Goal: Task Accomplishment & Management: Manage account settings

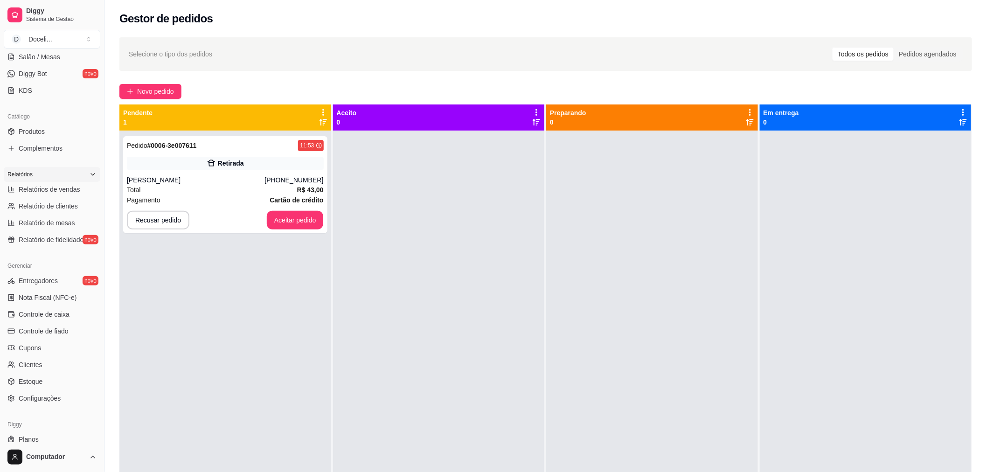
scroll to position [199, 0]
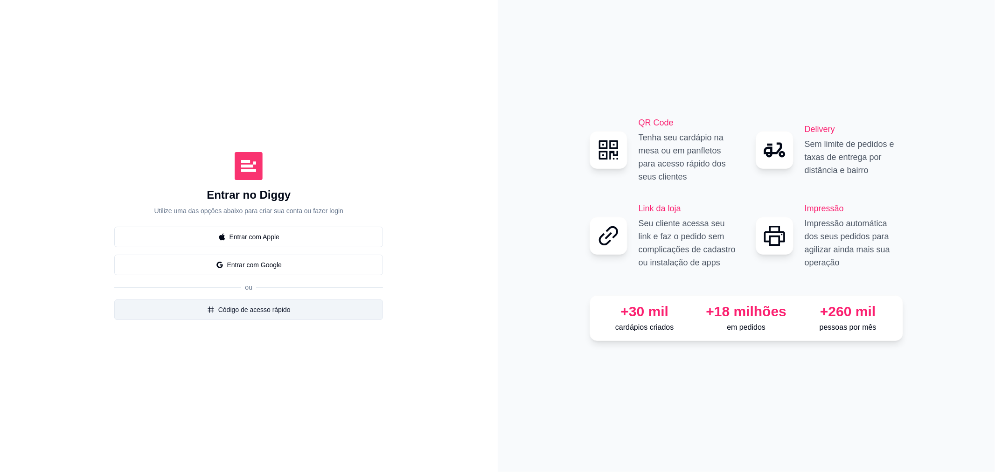
click at [270, 308] on button "Código de acesso rápido" at bounding box center [248, 309] width 269 height 21
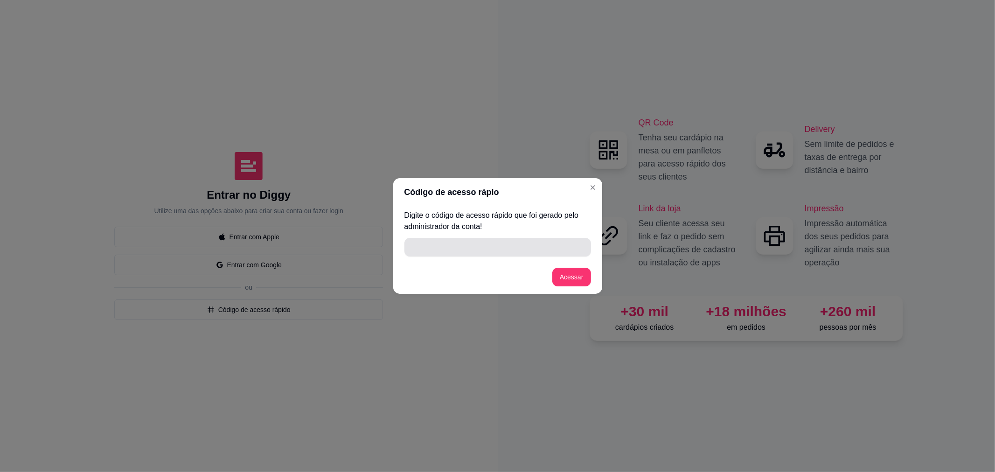
click at [422, 253] on input "" at bounding box center [497, 247] width 175 height 19
click at [435, 250] on input "" at bounding box center [497, 247] width 175 height 19
type input "AF496"
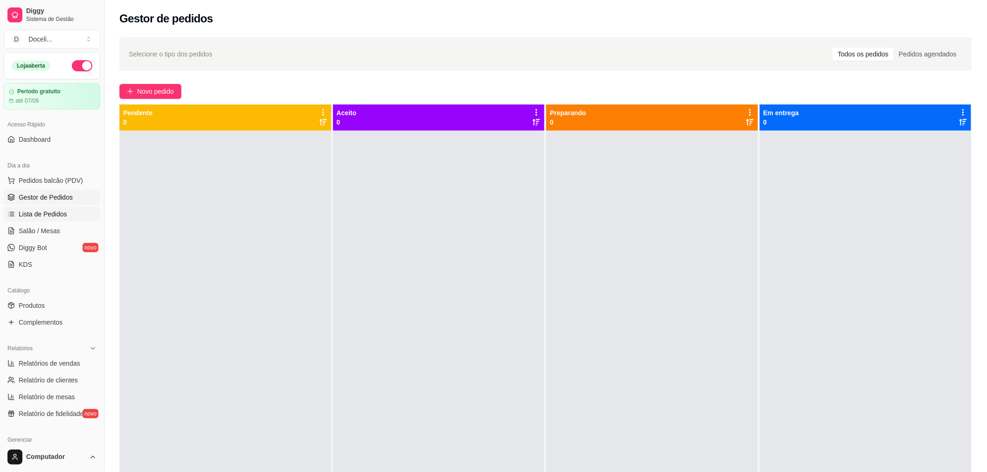
click at [56, 213] on span "Lista de Pedidos" at bounding box center [43, 213] width 49 height 9
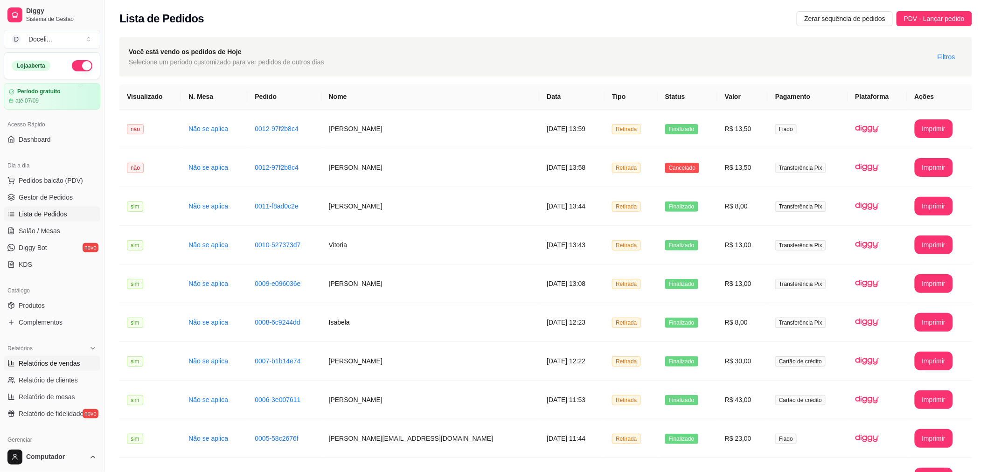
click at [60, 365] on span "Relatórios de vendas" at bounding box center [50, 363] width 62 height 9
select select "ALL"
select select "0"
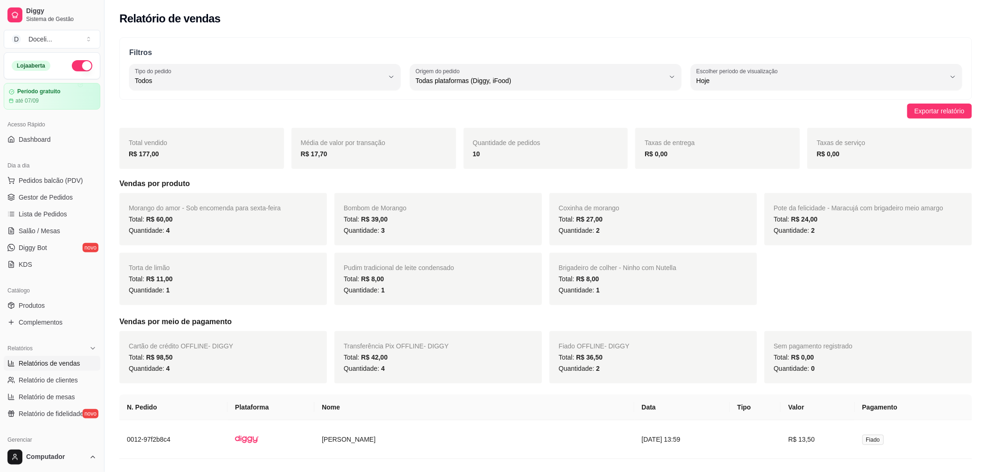
click at [310, 231] on div "Quantidade: 4" at bounding box center [223, 230] width 189 height 11
click at [262, 206] on span "Morango do amor - Sob encomenda para sexta-feira" at bounding box center [205, 207] width 152 height 7
click at [155, 215] on span "R$ 60,00" at bounding box center [159, 218] width 27 height 7
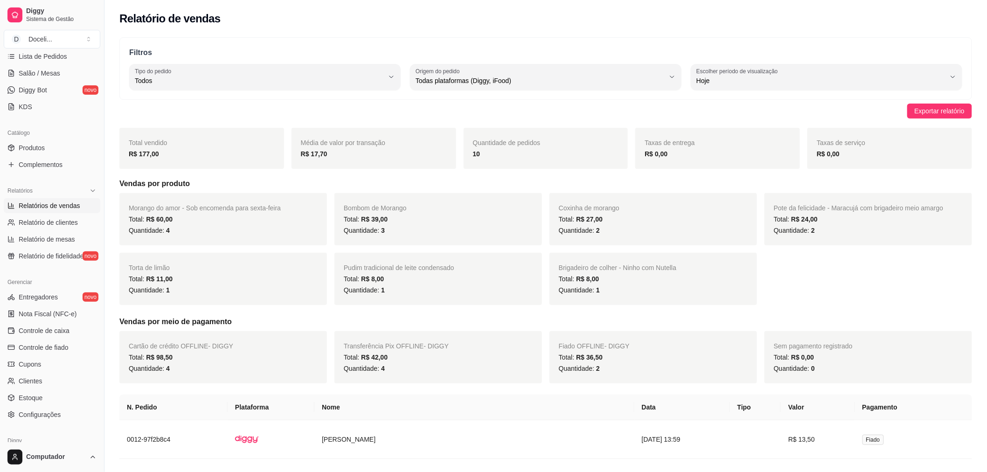
scroll to position [199, 0]
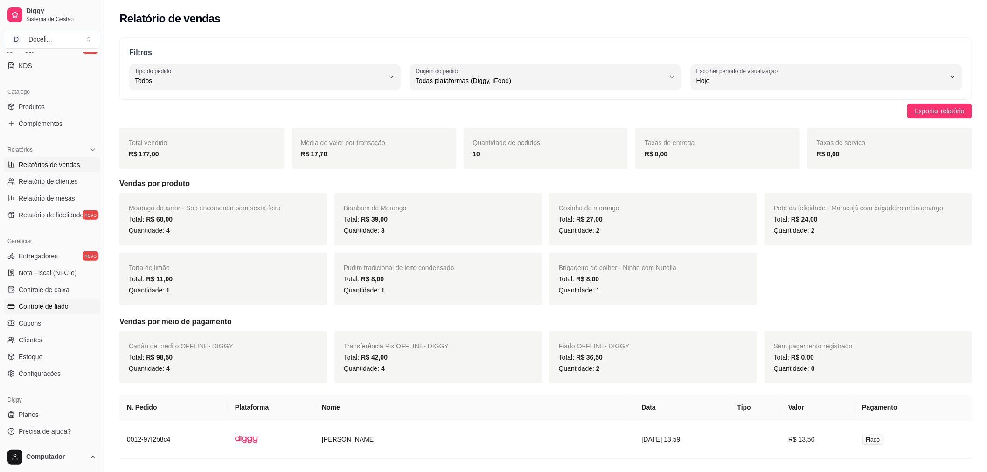
click at [48, 302] on span "Controle de fiado" at bounding box center [44, 306] width 50 height 9
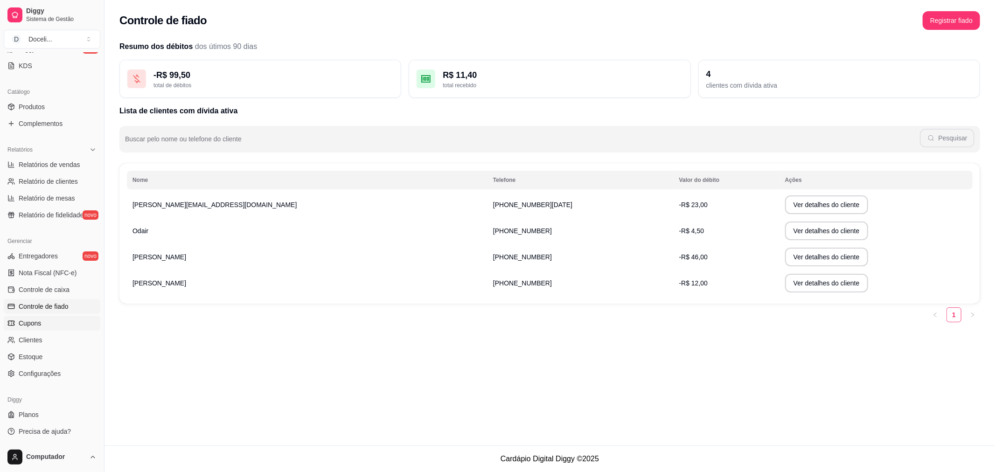
click at [29, 323] on span "Cupons" at bounding box center [30, 323] width 22 height 9
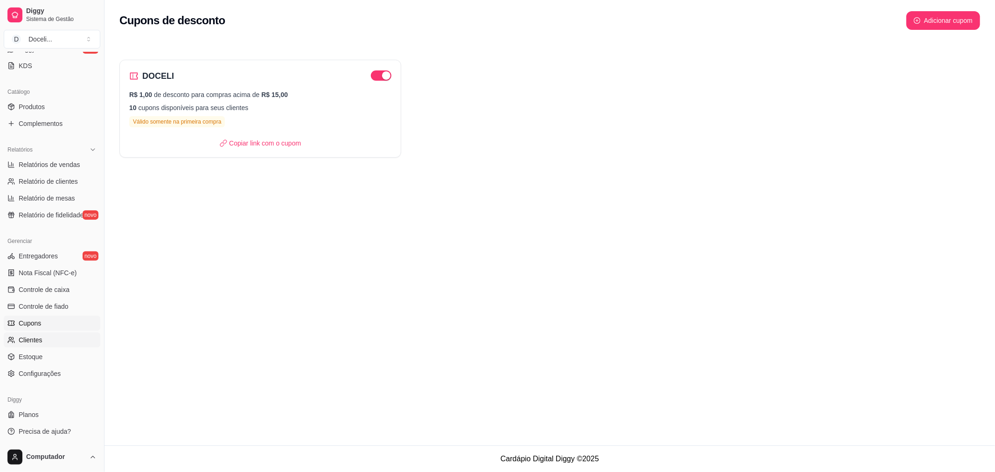
click at [39, 336] on span "Clientes" at bounding box center [31, 339] width 24 height 9
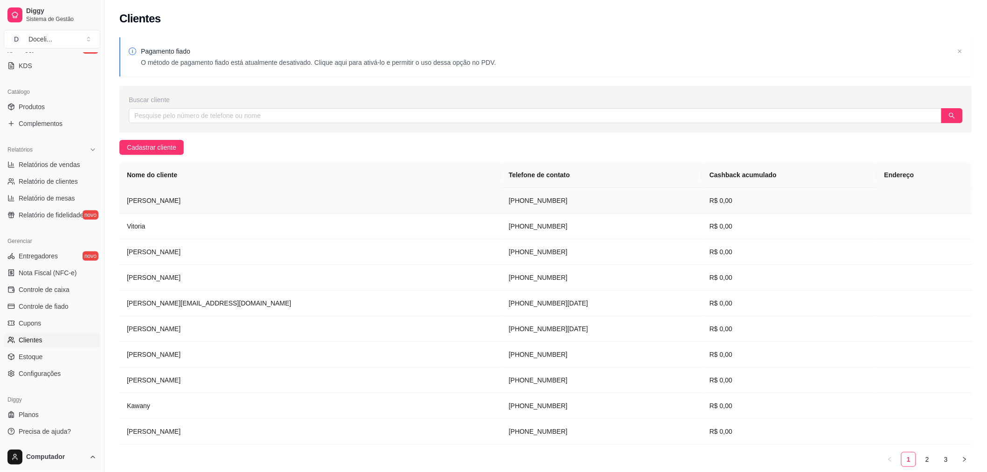
click at [151, 198] on td "[PERSON_NAME]" at bounding box center [310, 201] width 382 height 26
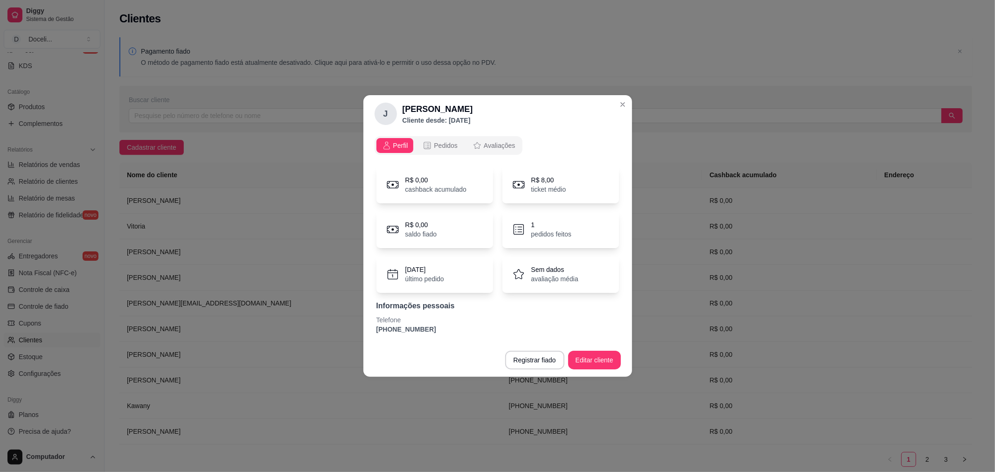
click at [425, 111] on h2 "[PERSON_NAME]" at bounding box center [438, 109] width 70 height 13
click at [425, 109] on h2 "[PERSON_NAME]" at bounding box center [438, 109] width 70 height 13
click at [444, 143] on span "Pedidos" at bounding box center [446, 145] width 24 height 9
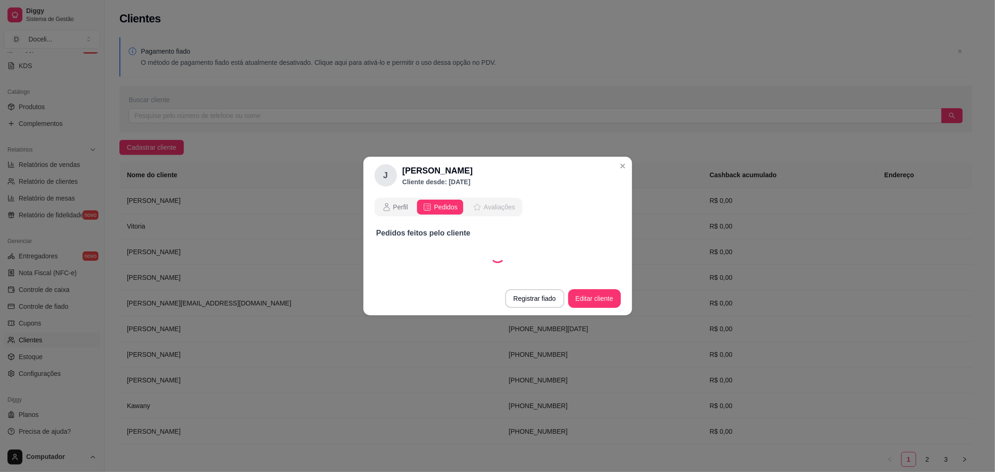
select select "30"
select select "ALL"
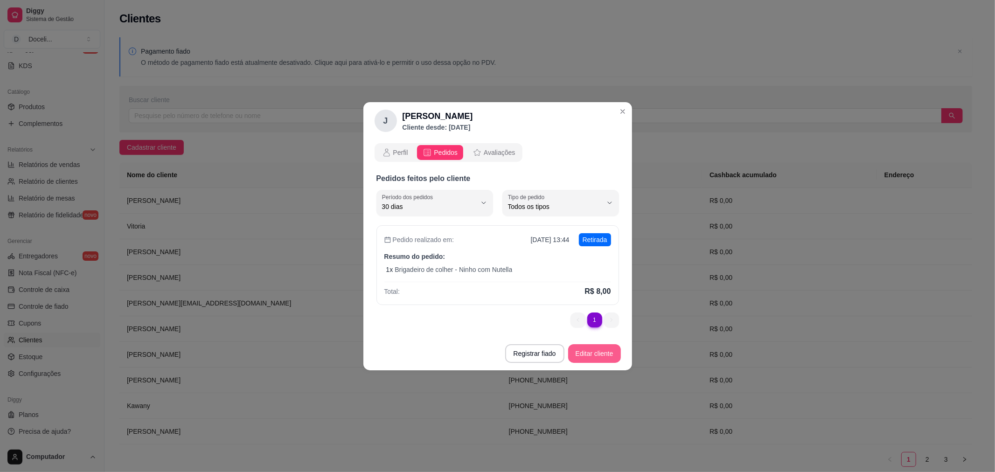
click at [605, 352] on button "Editar cliente" at bounding box center [594, 353] width 53 height 19
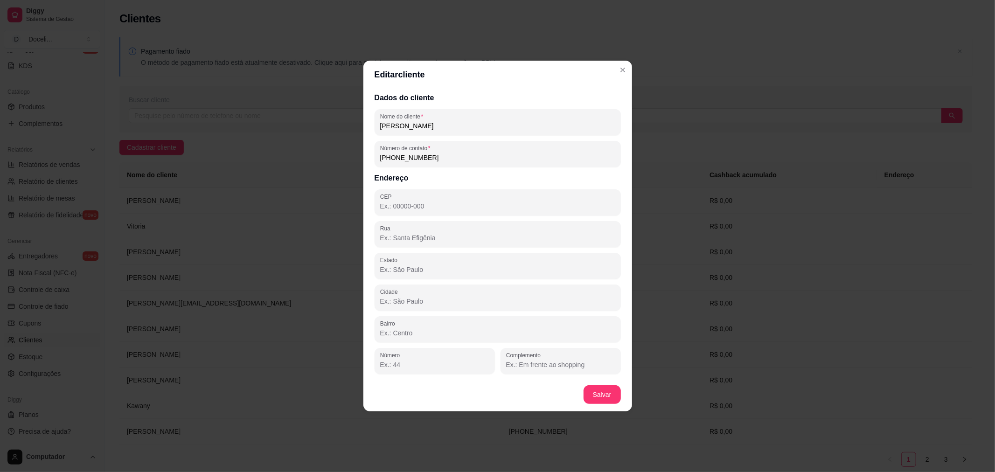
click at [445, 123] on input "[PERSON_NAME]" at bounding box center [497, 125] width 235 height 9
drag, startPoint x: 445, startPoint y: 123, endPoint x: 340, endPoint y: 110, distance: 106.7
click at [340, 110] on div "Editar cliente Dados do cliente Nome do cliente [PERSON_NAME] Número de contato…" at bounding box center [497, 236] width 995 height 472
type input "[PERSON_NAME] - Facilities"
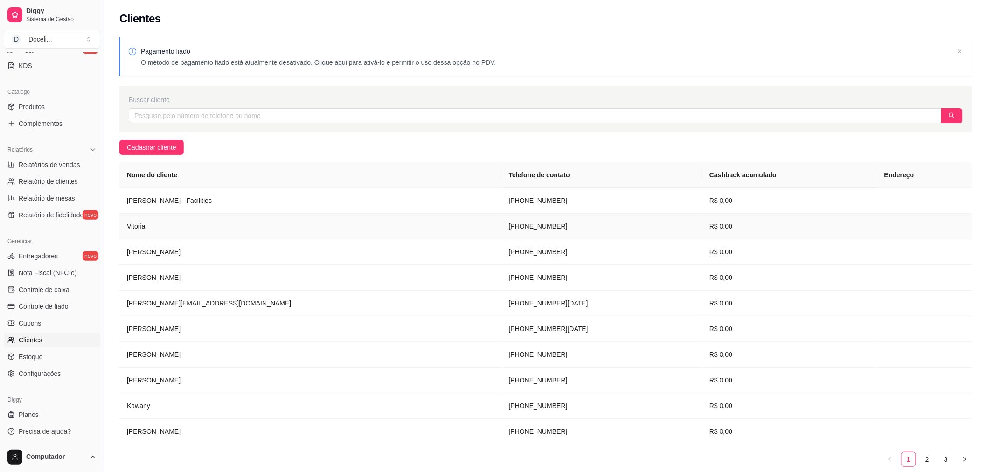
click at [137, 225] on td "Vitoria" at bounding box center [310, 227] width 382 height 26
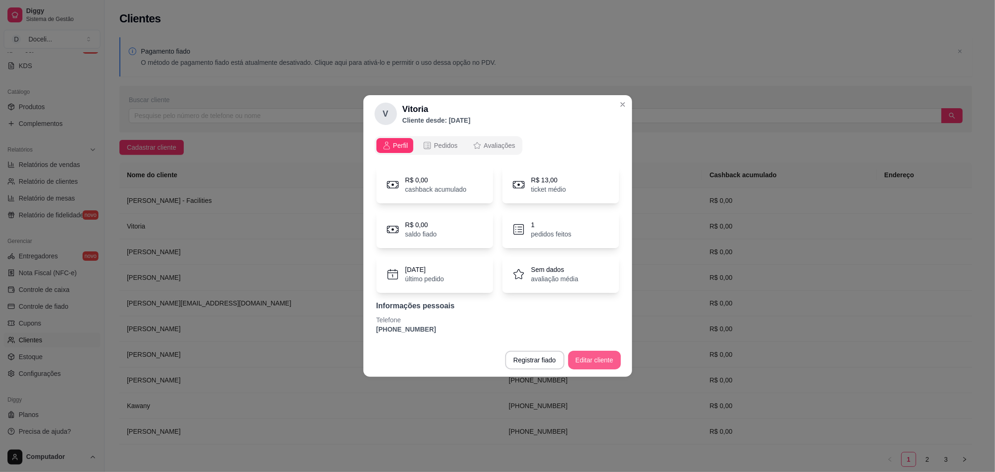
click at [600, 357] on button "Editar cliente" at bounding box center [594, 360] width 53 height 19
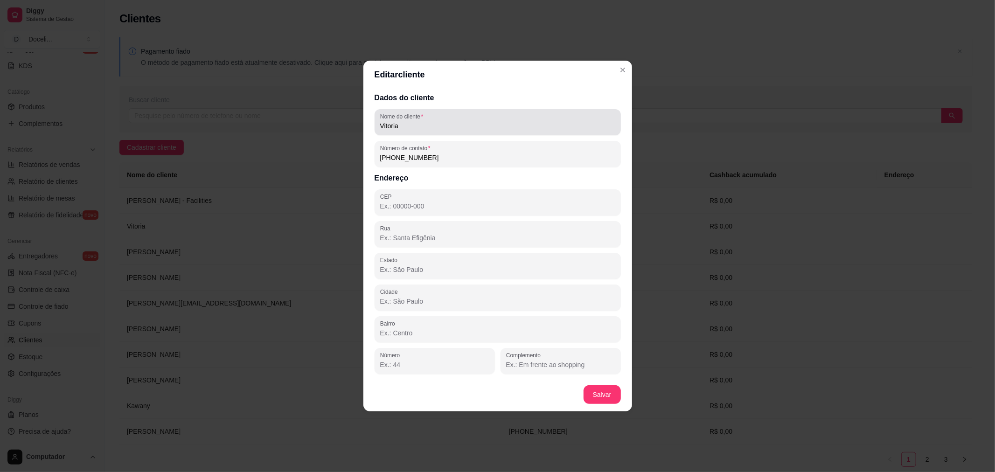
click at [448, 121] on input "Vitoria" at bounding box center [497, 125] width 235 height 9
type input "Vitoria Facilities"
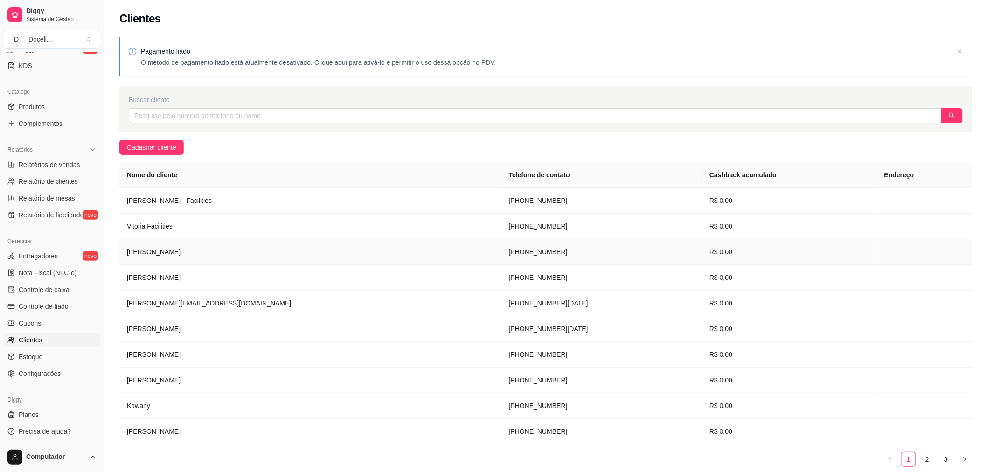
click at [138, 252] on td "[PERSON_NAME]" at bounding box center [310, 252] width 382 height 26
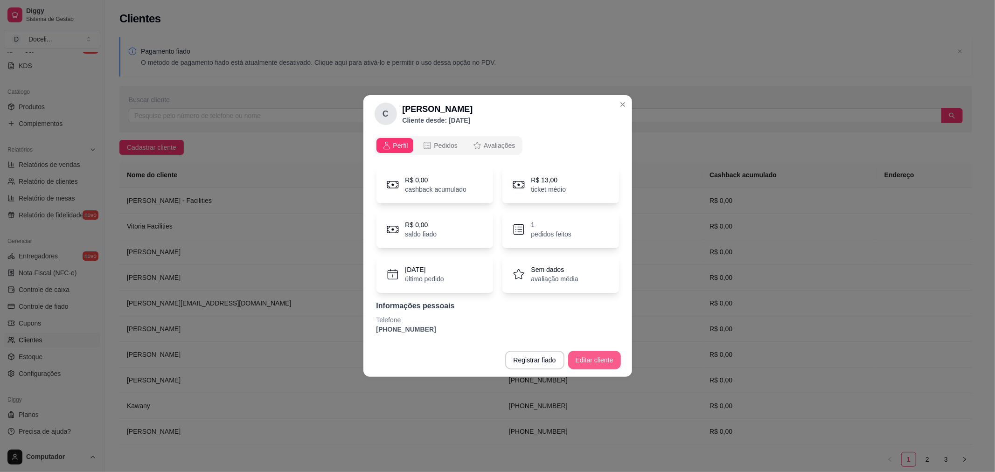
click at [588, 364] on button "Editar cliente" at bounding box center [594, 360] width 53 height 19
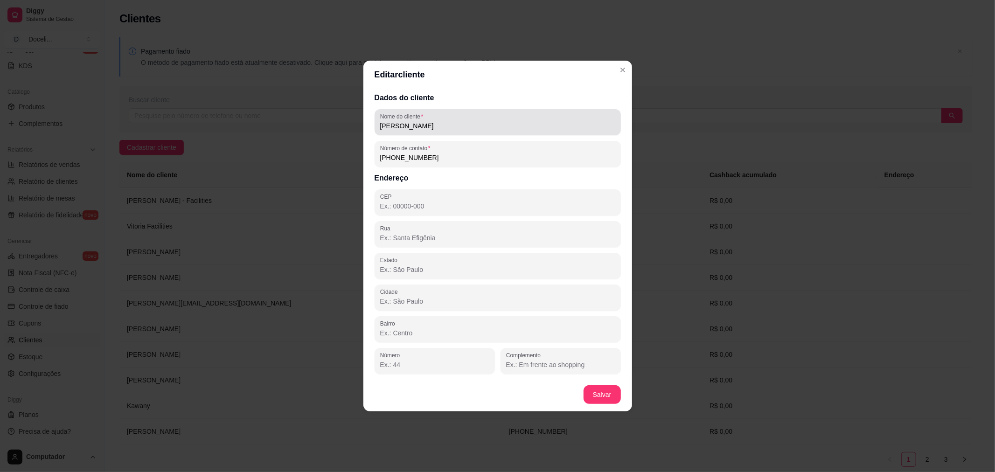
click at [418, 129] on input "[PERSON_NAME]" at bounding box center [497, 125] width 235 height 9
type input "[PERSON_NAME] 25º"
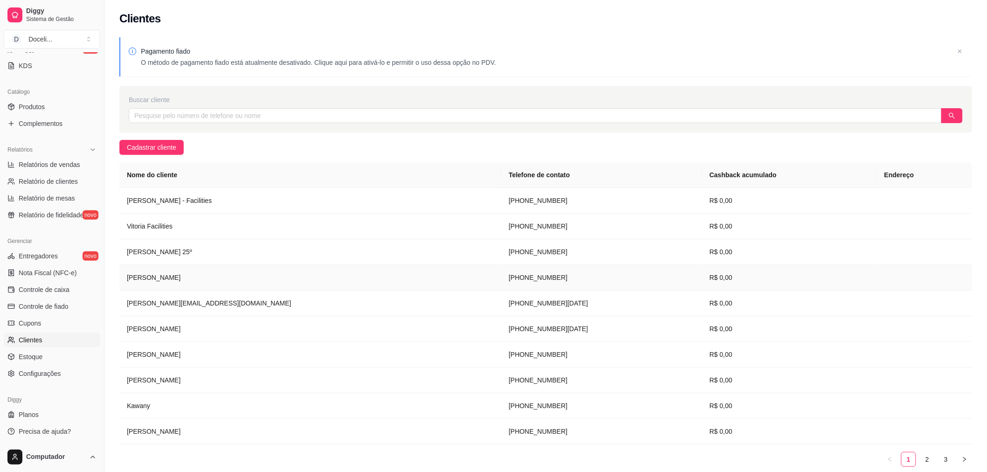
click at [146, 278] on td "[PERSON_NAME]" at bounding box center [310, 278] width 382 height 26
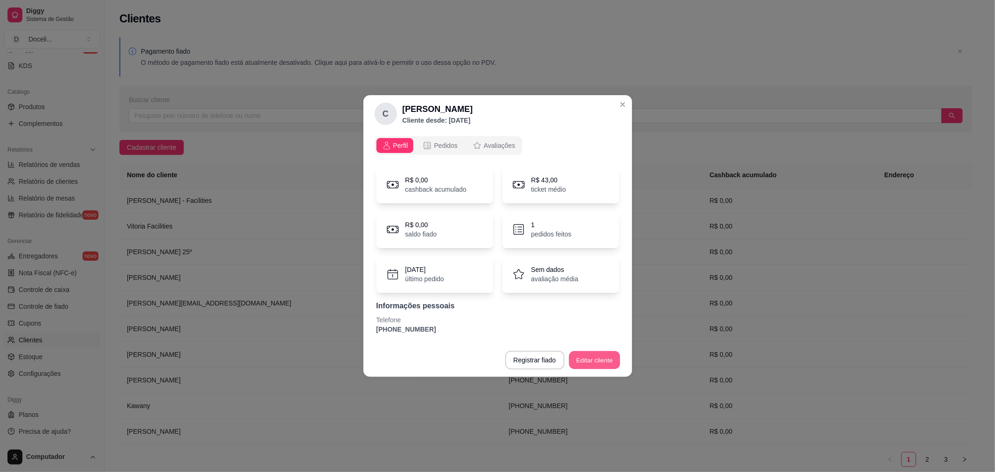
click at [595, 359] on button "Editar cliente" at bounding box center [594, 360] width 51 height 18
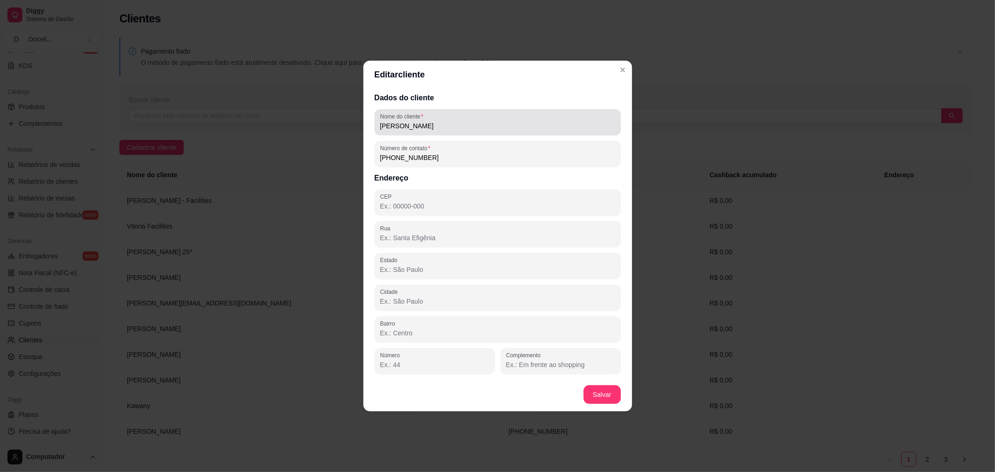
click at [441, 131] on input "[PERSON_NAME]" at bounding box center [497, 125] width 235 height 9
type input "[PERSON_NAME] Compras 17º"
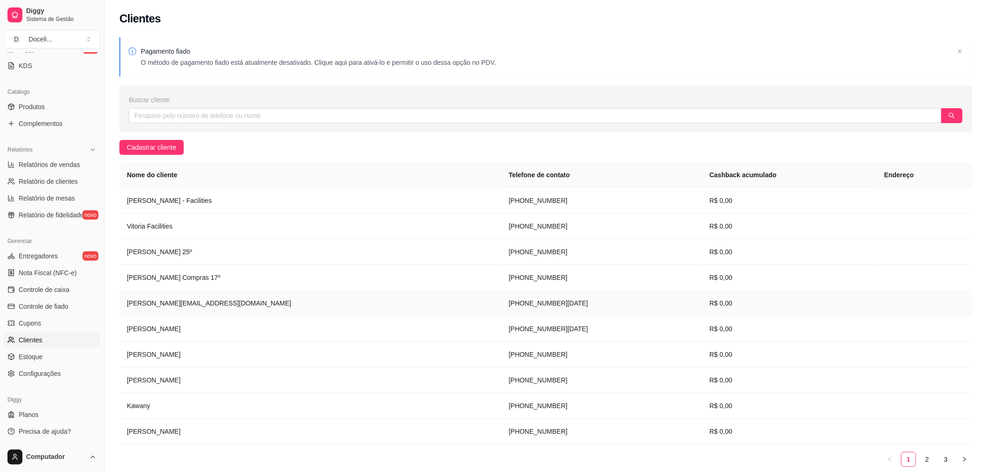
click at [182, 305] on td "[PERSON_NAME][EMAIL_ADDRESS][DOMAIN_NAME]" at bounding box center [310, 304] width 382 height 26
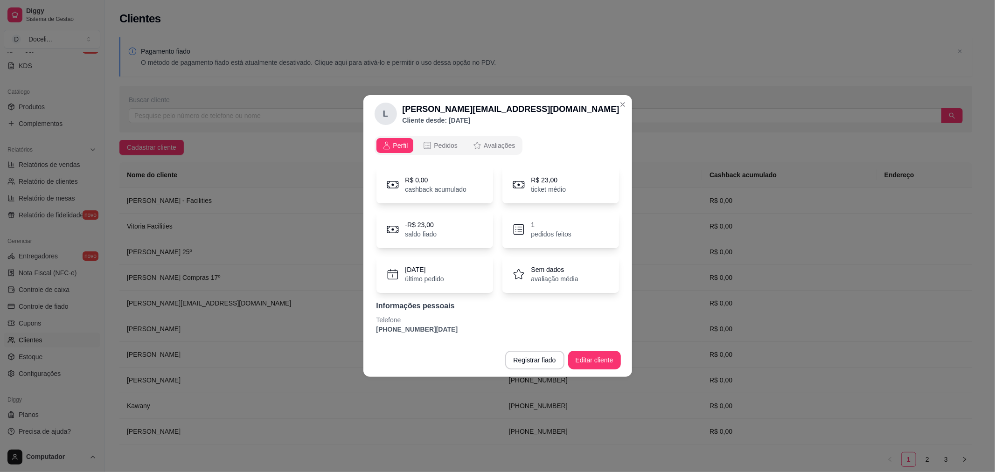
click at [607, 370] on footer "Registrar fiado Editar cliente" at bounding box center [497, 360] width 269 height 34
click at [606, 365] on button "Editar cliente" at bounding box center [594, 360] width 53 height 19
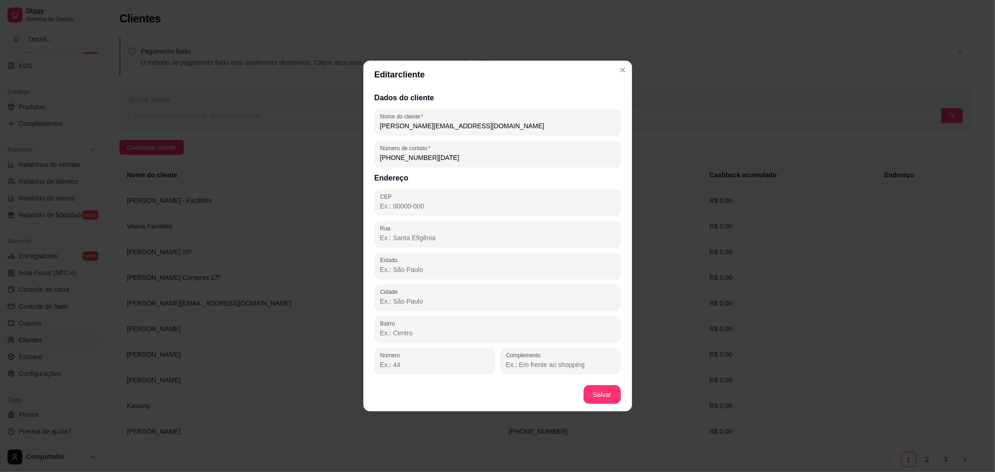
drag, startPoint x: 483, startPoint y: 129, endPoint x: 269, endPoint y: 141, distance: 214.0
click at [269, 141] on div "Editar cliente Dados do cliente Nome do cliente [PERSON_NAME][EMAIL_ADDRESS][DO…" at bounding box center [497, 236] width 995 height 472
type input "[PERSON_NAME]"
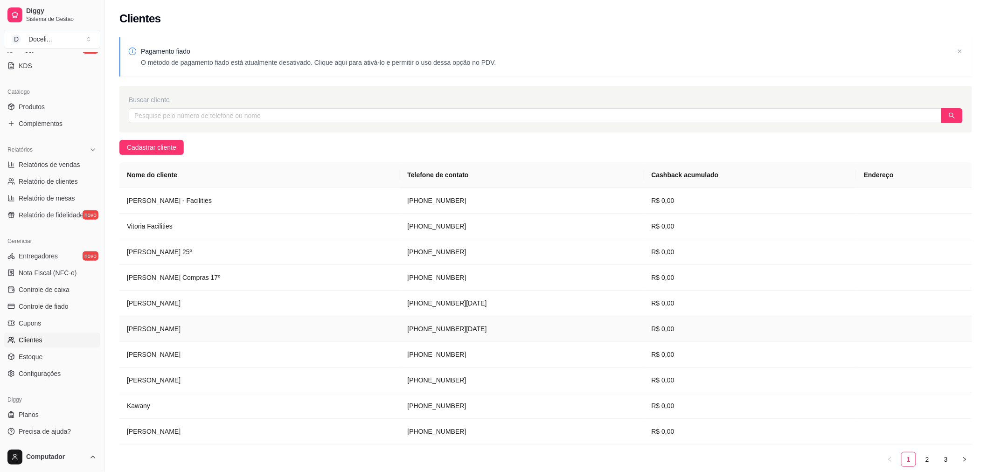
click at [153, 327] on td "[PERSON_NAME]" at bounding box center [259, 329] width 281 height 26
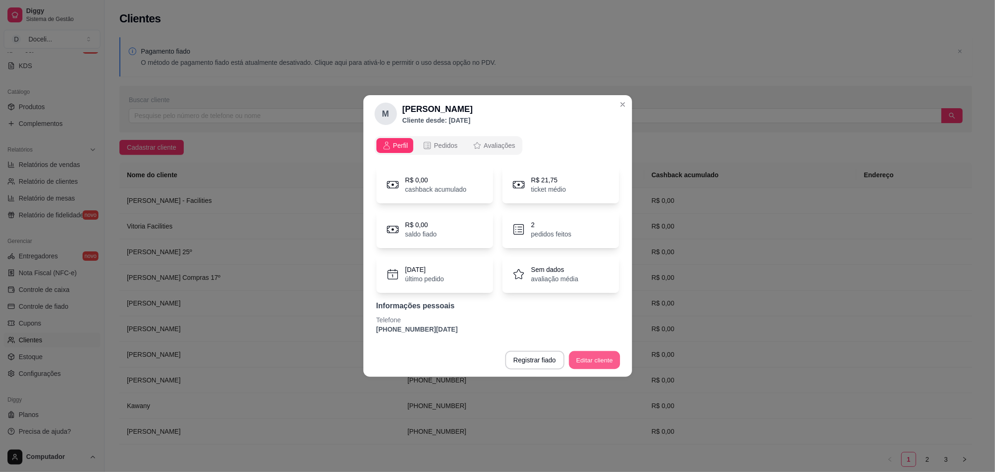
click at [601, 361] on button "Editar cliente" at bounding box center [594, 360] width 51 height 18
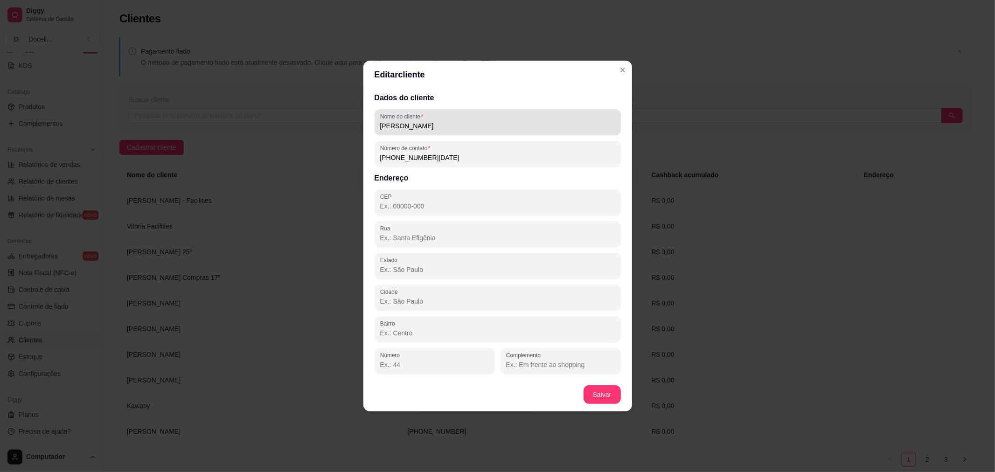
click at [482, 128] on input "[PERSON_NAME]" at bounding box center [497, 125] width 235 height 9
type input "[PERSON_NAME] 17º"
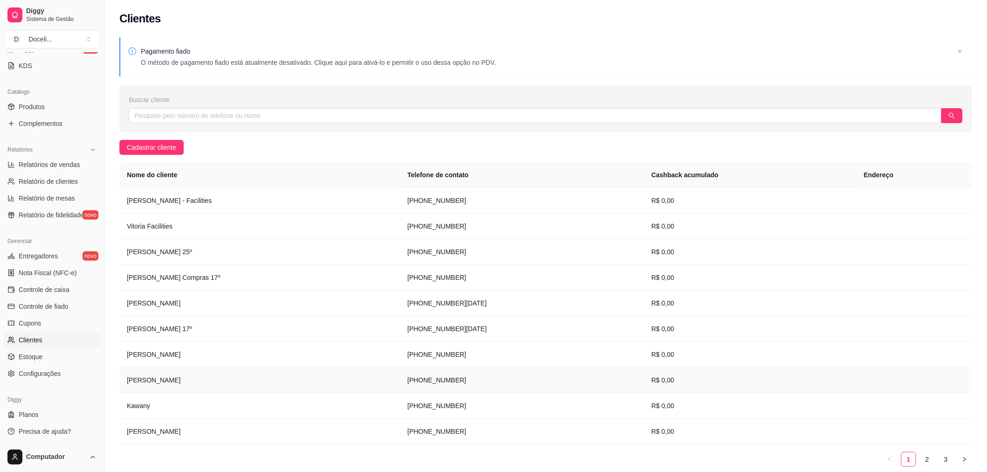
click at [142, 381] on td "[PERSON_NAME]" at bounding box center [259, 381] width 281 height 26
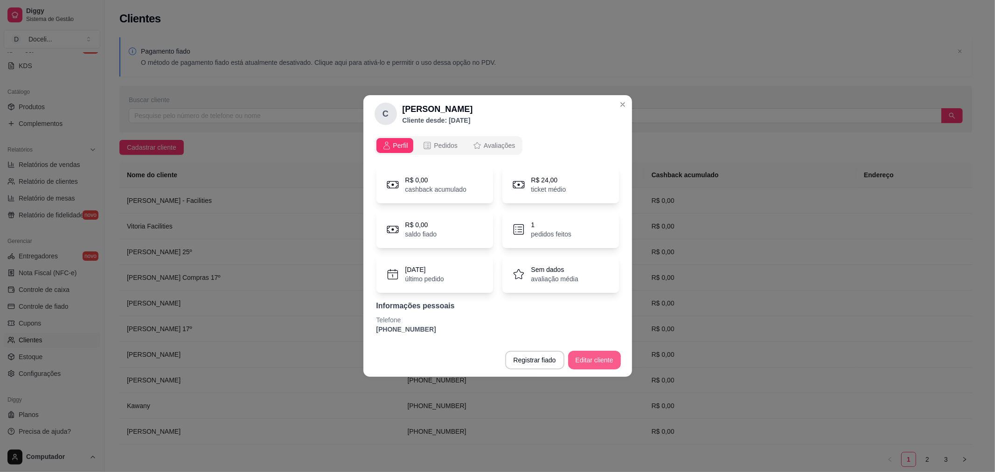
click at [593, 363] on button "Editar cliente" at bounding box center [594, 360] width 53 height 19
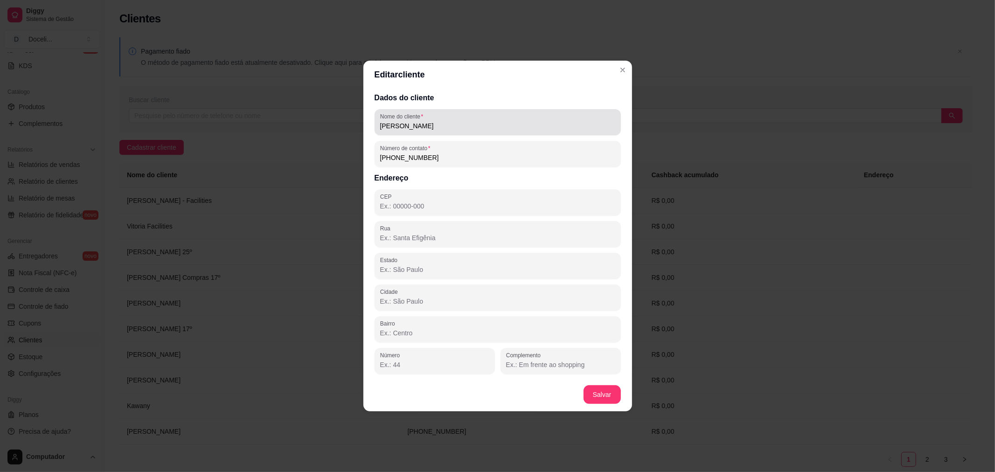
click at [474, 134] on div "Nome do cliente [PERSON_NAME]" at bounding box center [498, 122] width 246 height 26
type input "[PERSON_NAME] 17º"
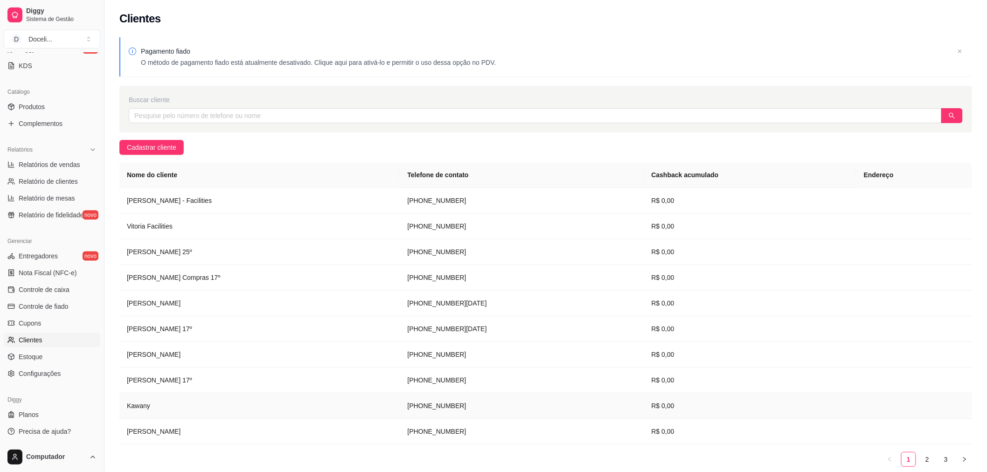
click at [141, 406] on td "Kawany" at bounding box center [259, 406] width 281 height 26
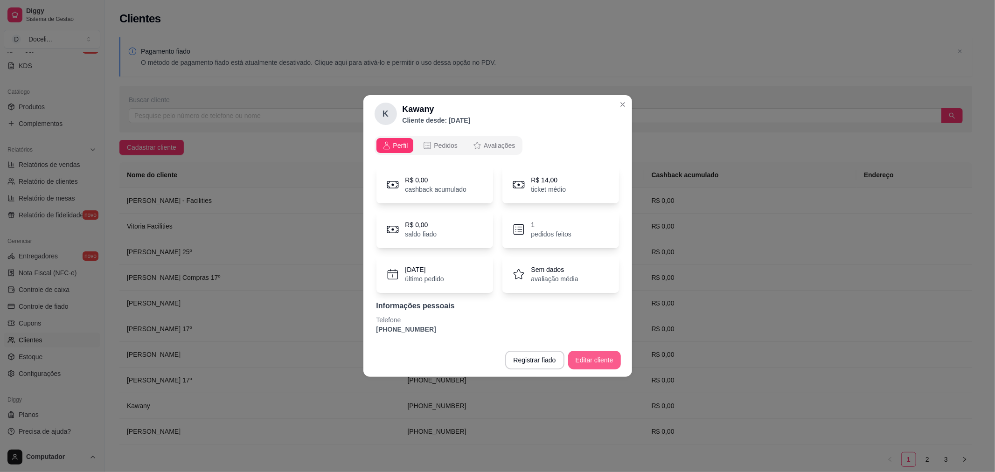
click at [602, 360] on button "Editar cliente" at bounding box center [594, 360] width 53 height 19
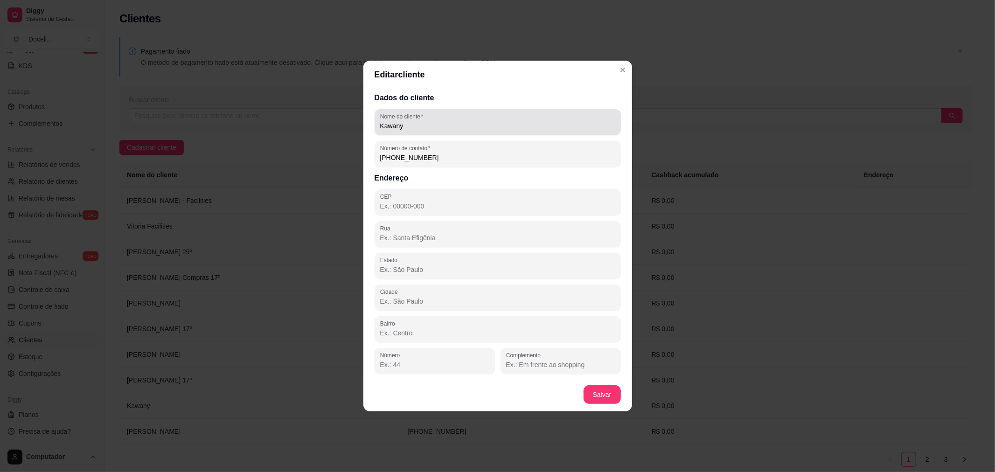
click at [428, 128] on input "Kawany" at bounding box center [497, 125] width 235 height 9
type input "Kawany Recepção"
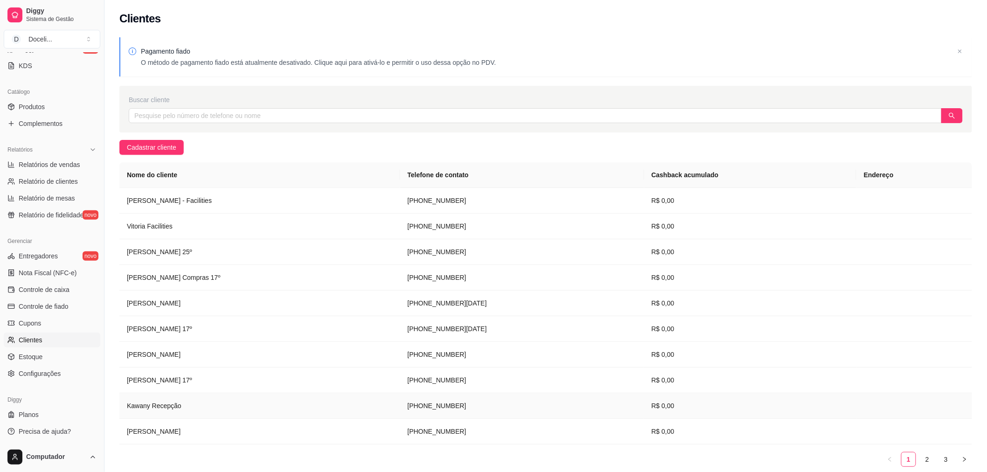
scroll to position [40, 0]
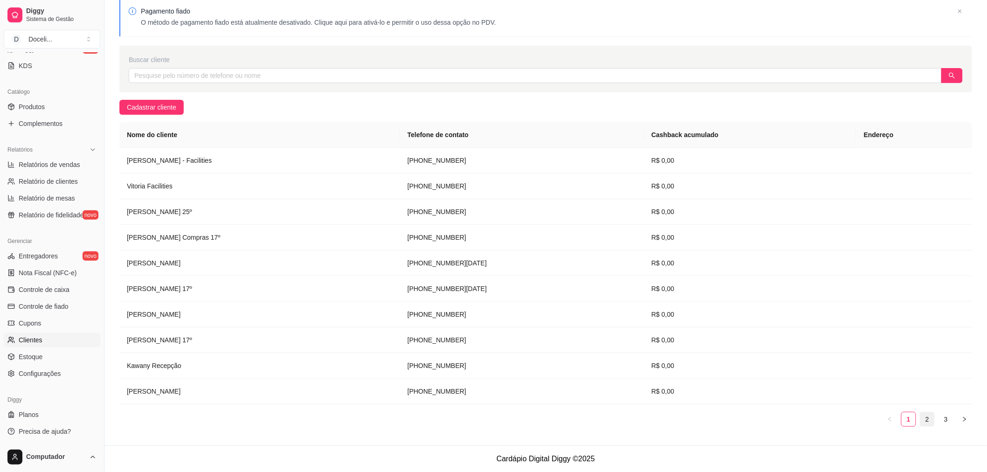
click at [929, 423] on link "2" at bounding box center [927, 419] width 14 height 14
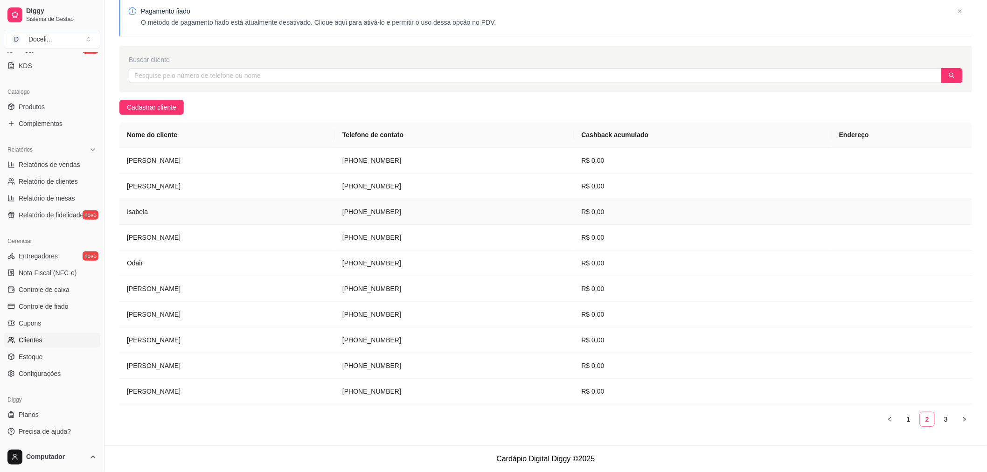
click at [146, 211] on td "Isabela" at bounding box center [226, 212] width 215 height 26
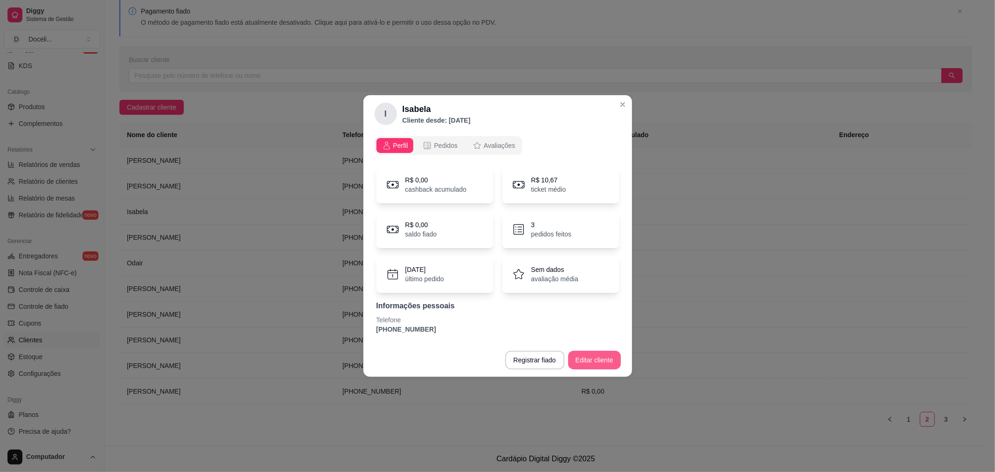
click at [594, 362] on button "Editar cliente" at bounding box center [594, 360] width 53 height 19
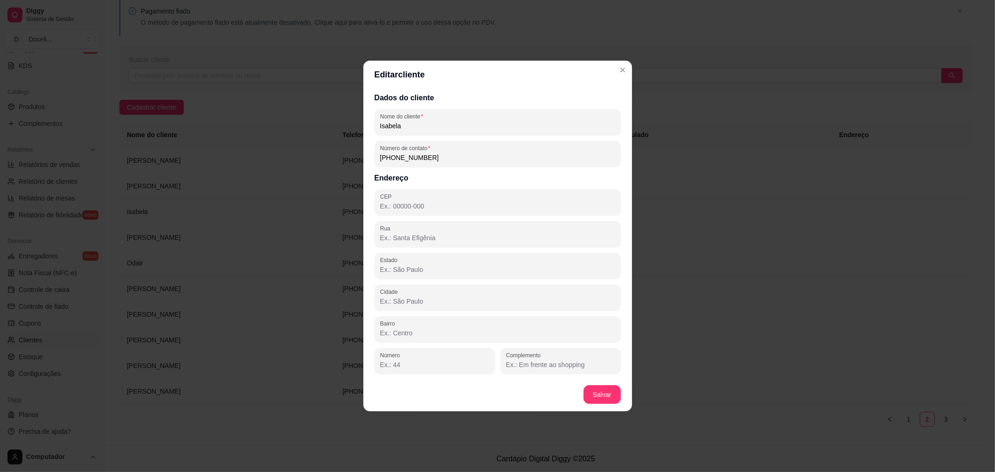
click at [446, 127] on input "Isabela" at bounding box center [497, 125] width 235 height 9
type input "Isabela 24º"
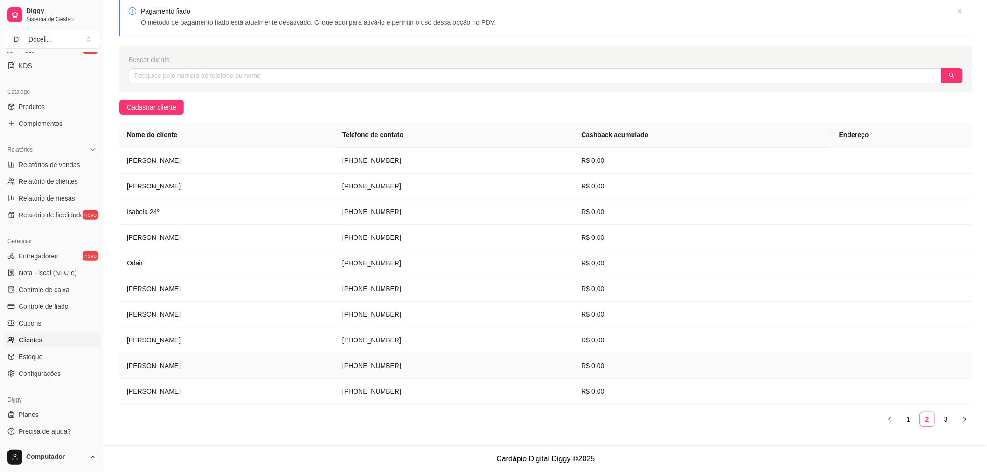
click at [176, 366] on td "[PERSON_NAME]" at bounding box center [226, 366] width 215 height 26
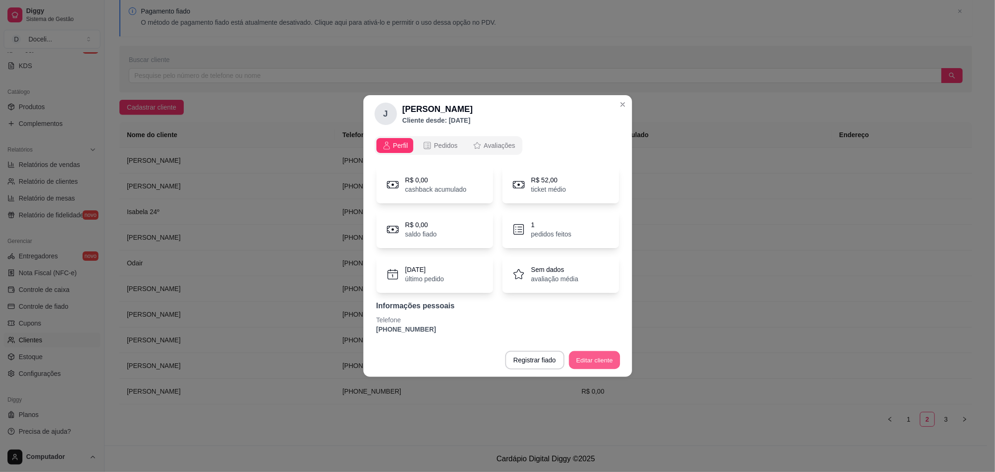
click at [594, 361] on button "Editar cliente" at bounding box center [594, 360] width 51 height 18
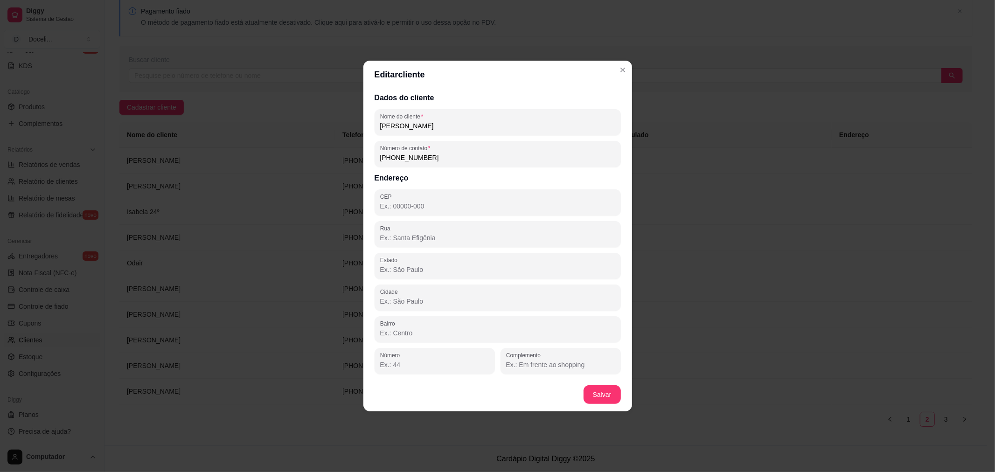
click at [452, 126] on input "[PERSON_NAME]" at bounding box center [497, 125] width 235 height 9
type input "[PERSON_NAME] 33º"
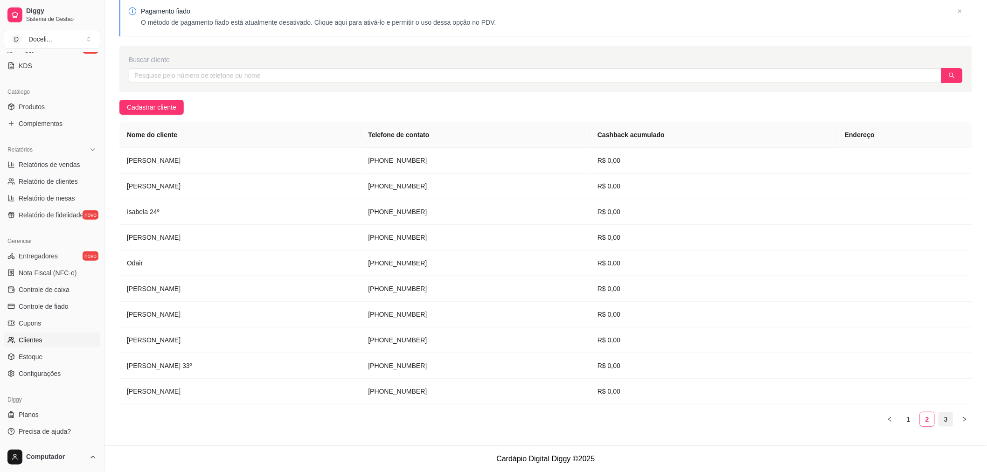
click at [945, 421] on link "3" at bounding box center [946, 419] width 14 height 14
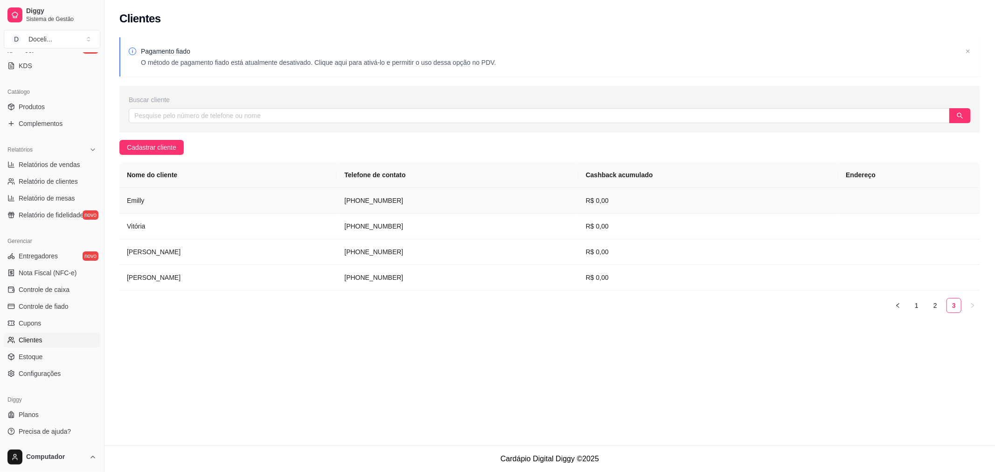
click at [143, 202] on td "Emilly" at bounding box center [227, 201] width 217 height 26
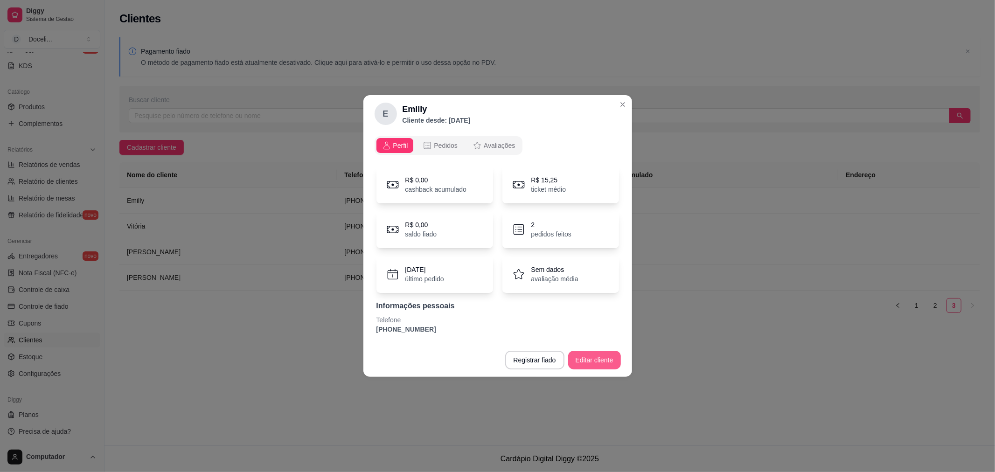
click at [598, 355] on button "Editar cliente" at bounding box center [594, 360] width 53 height 19
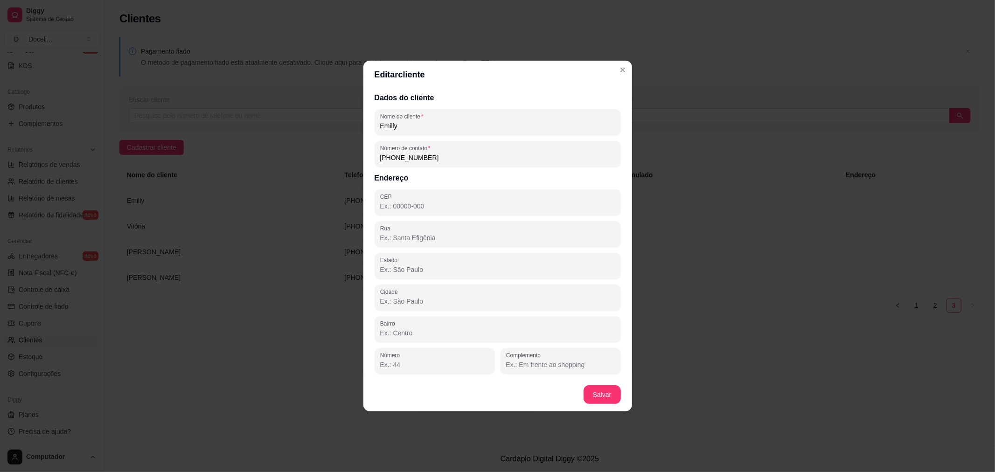
click at [477, 123] on input "Emilly" at bounding box center [497, 125] width 235 height 9
type input "Emilly Compras 17º"
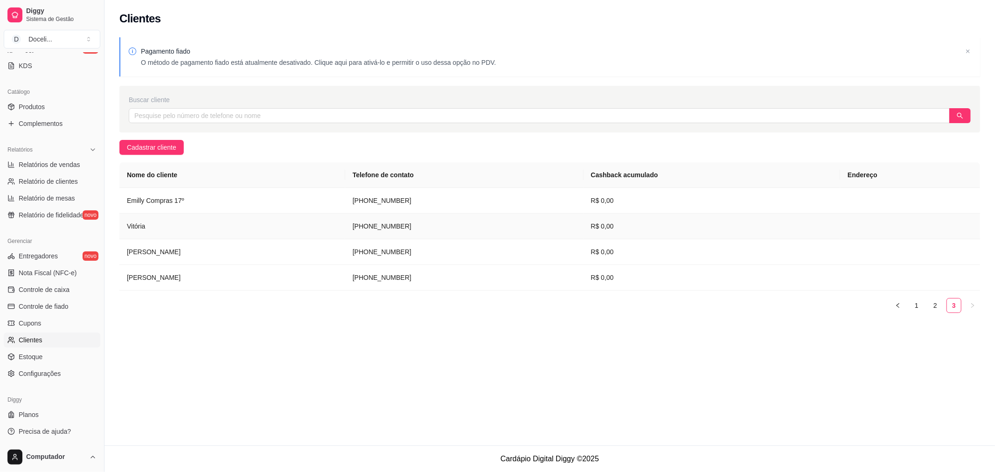
click at [140, 228] on td "Vitória" at bounding box center [232, 227] width 226 height 26
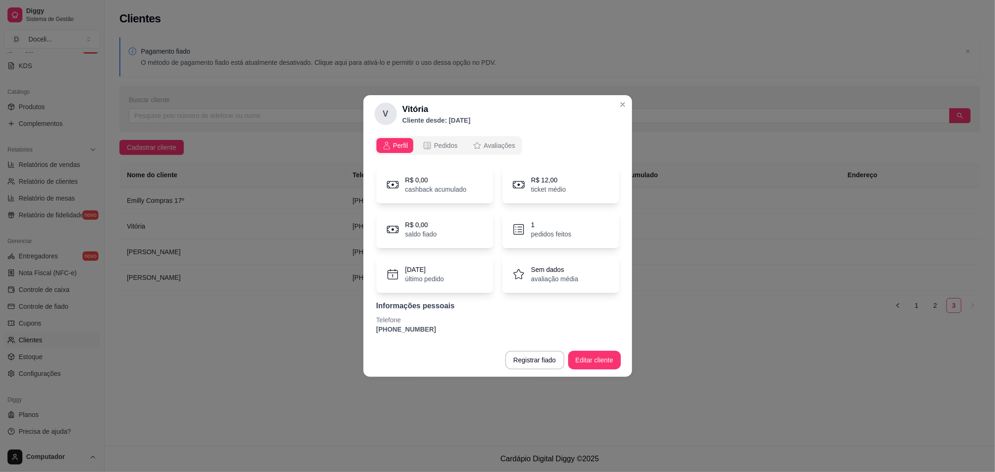
click at [429, 284] on div "[DATE] último pedido" at bounding box center [434, 274] width 117 height 37
click at [428, 276] on p "último pedido" at bounding box center [424, 278] width 39 height 9
click at [448, 147] on span "Pedidos" at bounding box center [446, 145] width 24 height 9
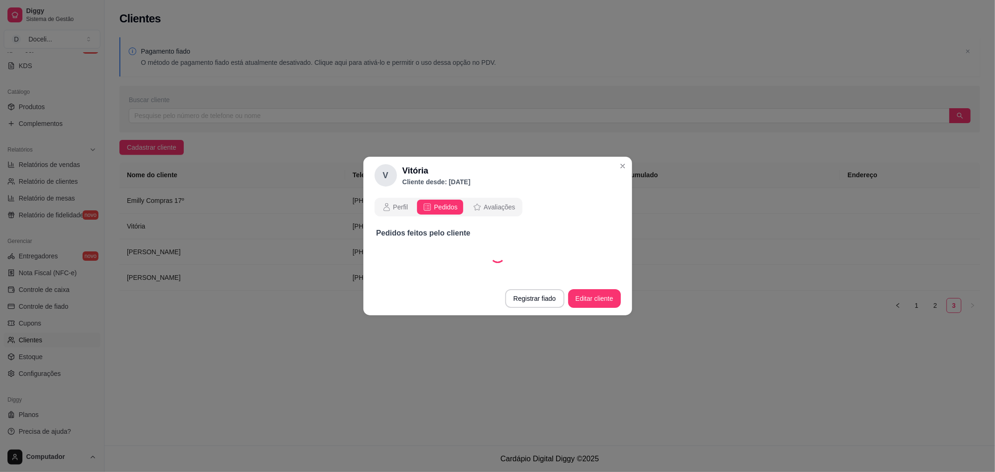
select select "30"
select select "ALL"
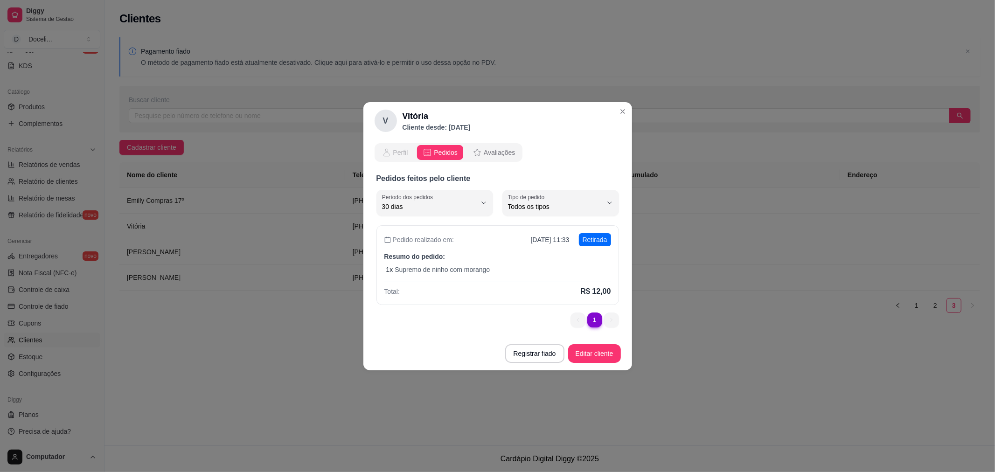
click at [392, 148] on div "Perfil" at bounding box center [395, 152] width 26 height 9
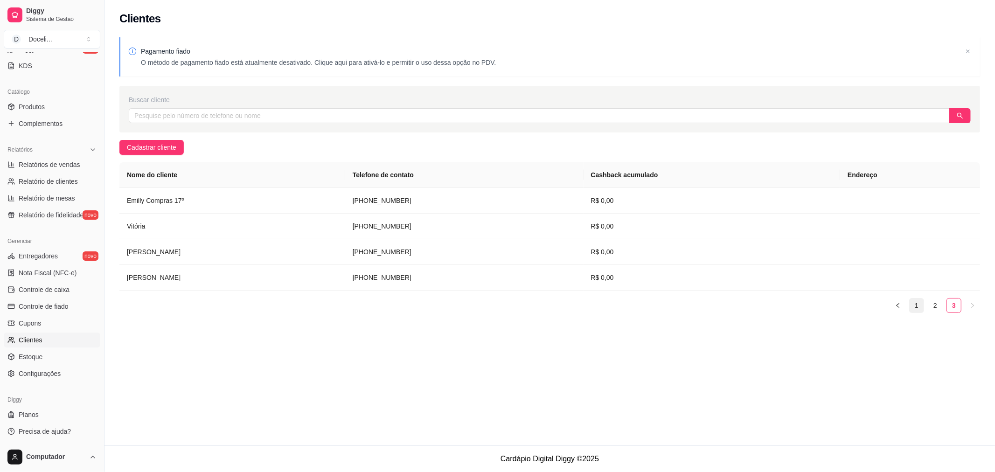
click at [920, 308] on link "1" at bounding box center [917, 306] width 14 height 14
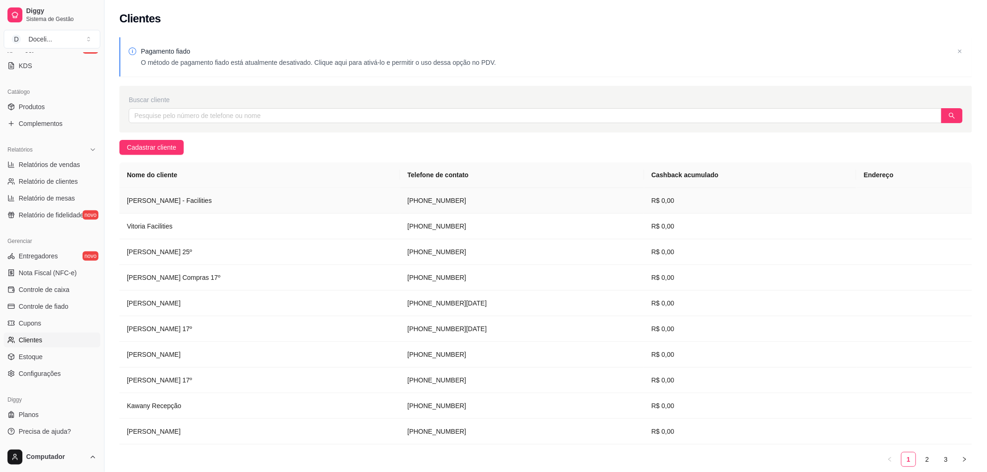
click at [154, 198] on td "[PERSON_NAME] - Facilities" at bounding box center [259, 201] width 281 height 26
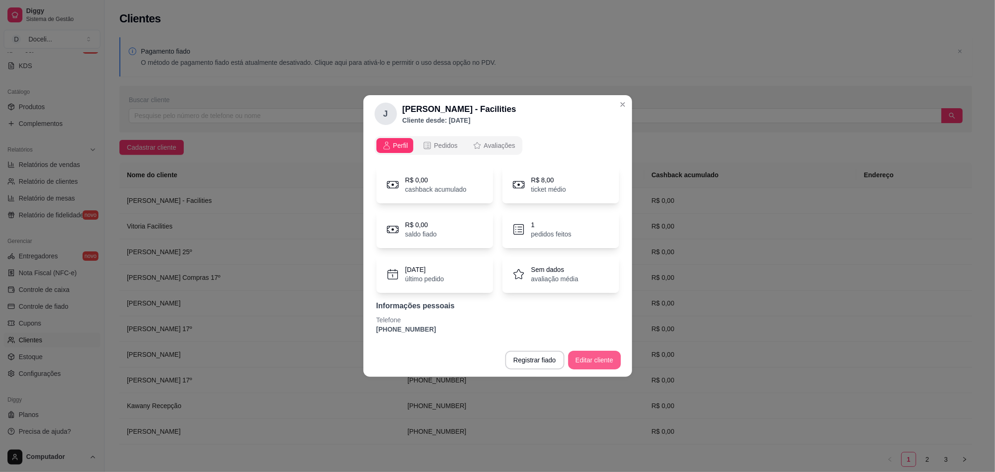
click at [596, 355] on button "Editar cliente" at bounding box center [594, 360] width 53 height 19
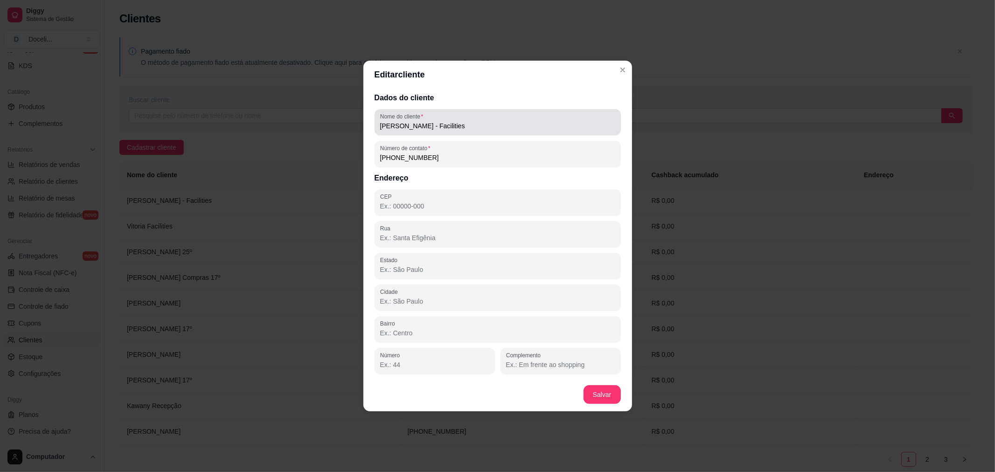
click at [417, 131] on input "[PERSON_NAME] - Facilities" at bounding box center [497, 125] width 235 height 9
type input "[PERSON_NAME] Facilities"
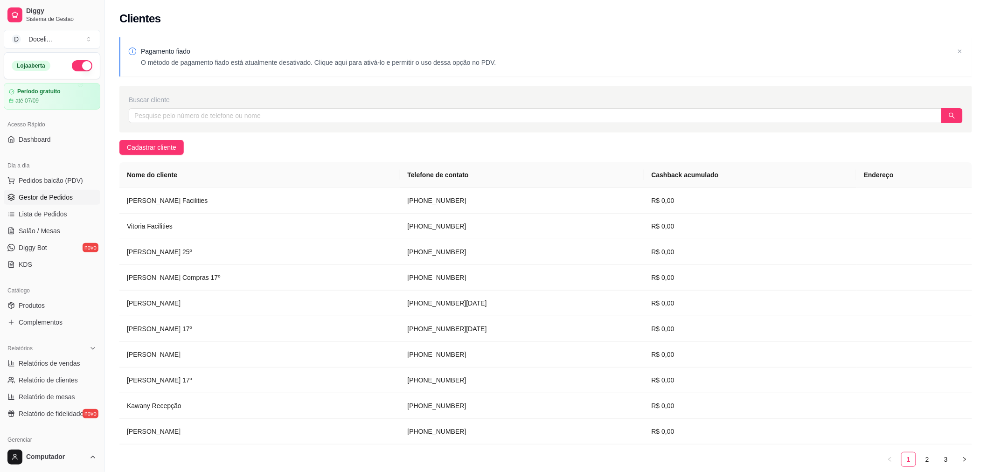
click at [35, 195] on span "Gestor de Pedidos" at bounding box center [46, 197] width 54 height 9
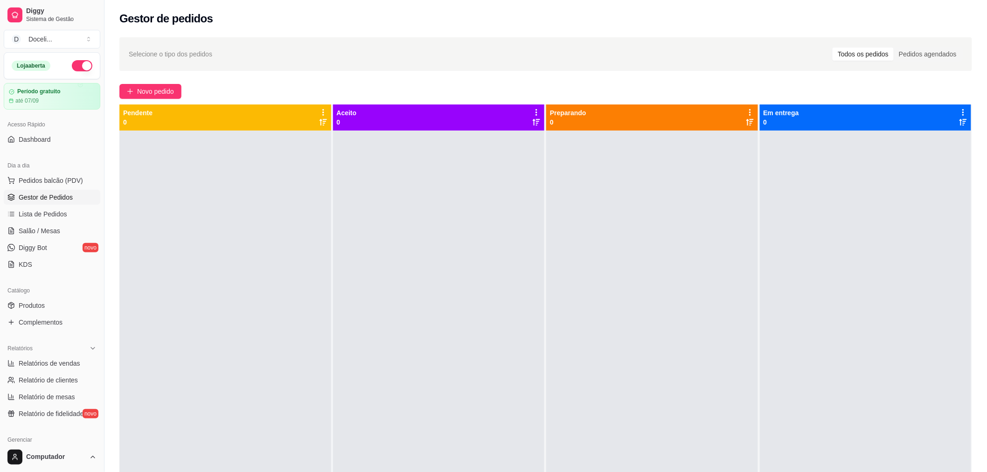
click at [322, 113] on icon at bounding box center [323, 112] width 8 height 8
click at [319, 89] on div "Novo pedido" at bounding box center [545, 91] width 853 height 15
click at [931, 54] on div "Pedidos agendados" at bounding box center [928, 54] width 68 height 13
click at [894, 48] on input "Pedidos agendados" at bounding box center [894, 48] width 0 height 0
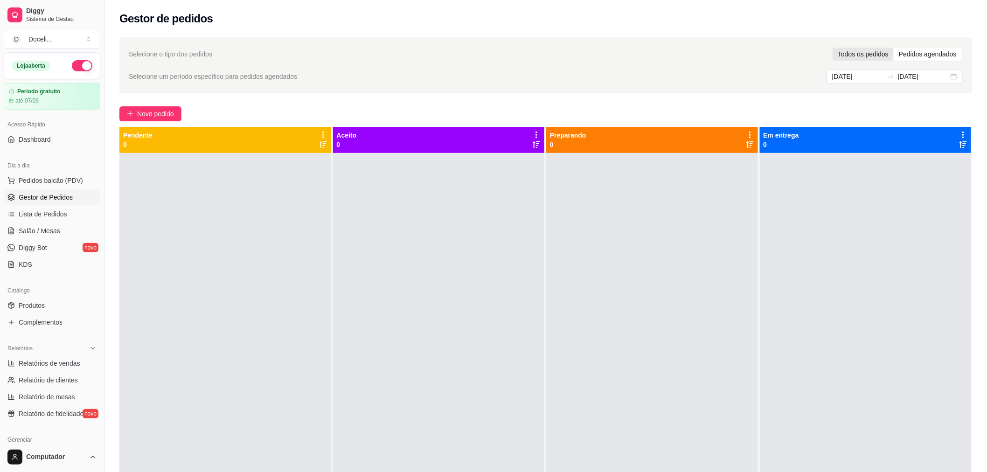
click at [868, 54] on div "Todos os pedidos" at bounding box center [863, 54] width 61 height 13
click at [833, 48] on input "Todos os pedidos" at bounding box center [833, 48] width 0 height 0
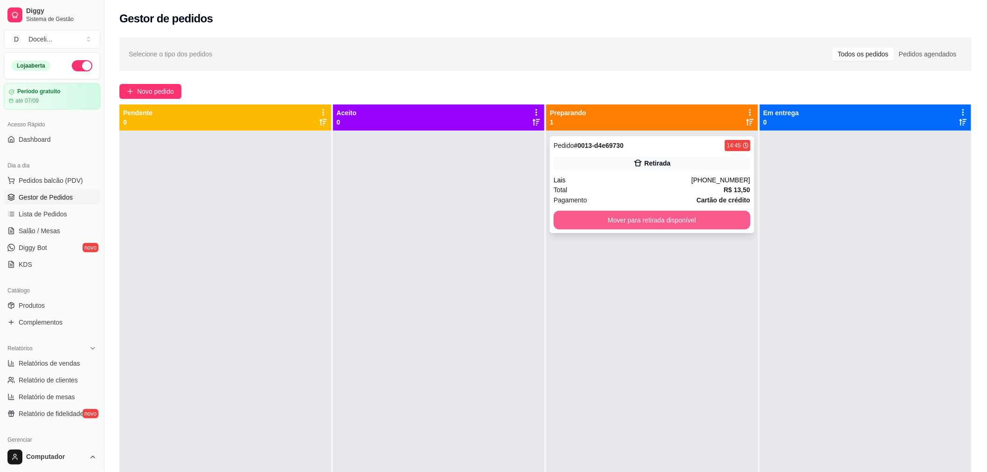
click at [664, 217] on button "Mover para retirada disponível" at bounding box center [652, 220] width 197 height 19
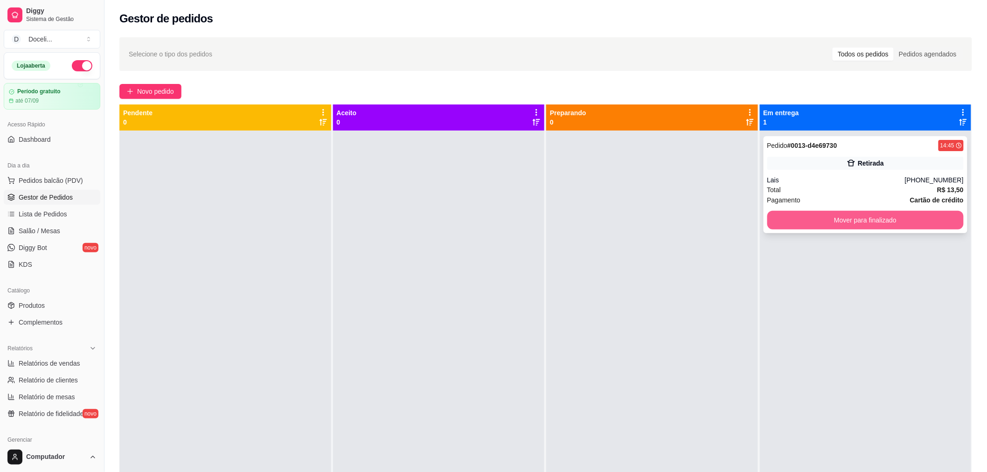
click at [883, 217] on button "Mover para finalizado" at bounding box center [865, 220] width 197 height 19
